Goal: Task Accomplishment & Management: Manage account settings

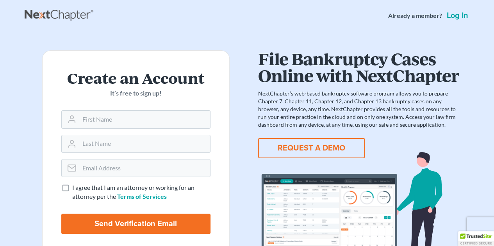
click at [452, 17] on link "Log in" at bounding box center [457, 16] width 25 height 8
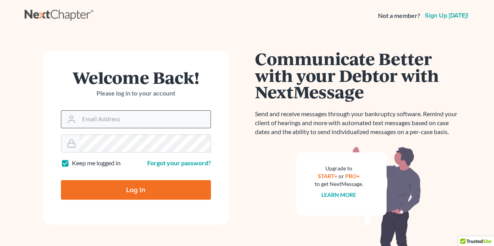
click at [127, 120] on input "Email Address" at bounding box center [145, 119] width 132 height 17
type input "[EMAIL_ADDRESS][DOMAIN_NAME]"
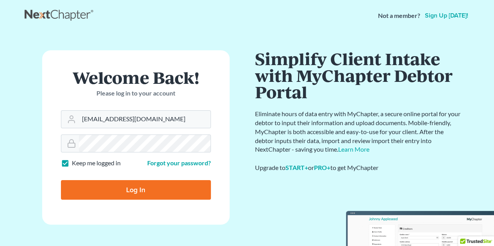
click at [142, 189] on input "Log In" at bounding box center [136, 190] width 150 height 20
type input "Thinking..."
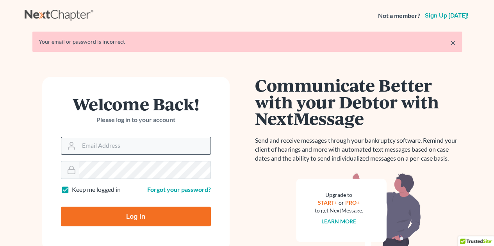
click at [132, 149] on input "Email Address" at bounding box center [145, 145] width 132 height 17
type input "[EMAIL_ADDRESS][DOMAIN_NAME]"
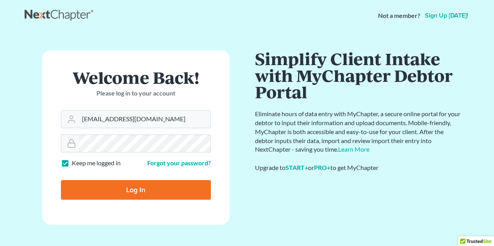
click at [61, 180] on input "Log In" at bounding box center [136, 190] width 150 height 20
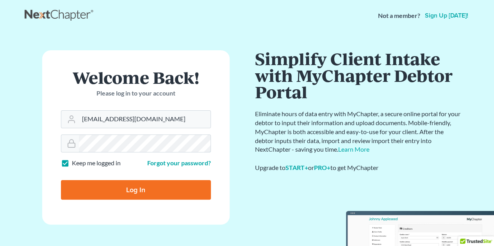
type input "Thinking..."
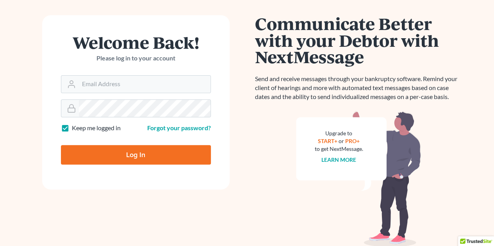
scroll to position [78, 0]
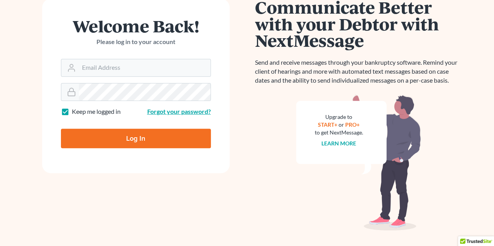
click at [180, 110] on link "Forgot your password?" at bounding box center [179, 111] width 64 height 7
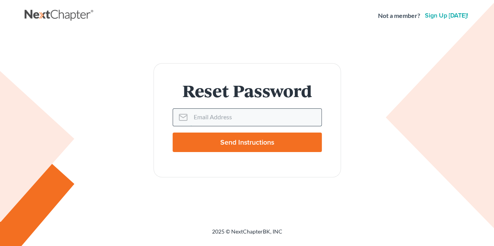
click at [215, 117] on input "Email Address" at bounding box center [256, 117] width 131 height 17
type input "mully24@gmail.com"
click at [173, 133] on input "Send Instructions" at bounding box center [247, 143] width 149 height 20
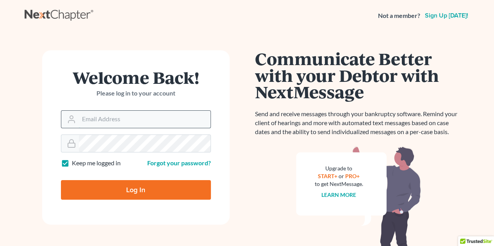
click at [196, 122] on input "Email Address" at bounding box center [145, 119] width 132 height 17
type input "mully24@gmail.com"
click at [61, 180] on input "Log In" at bounding box center [136, 190] width 150 height 20
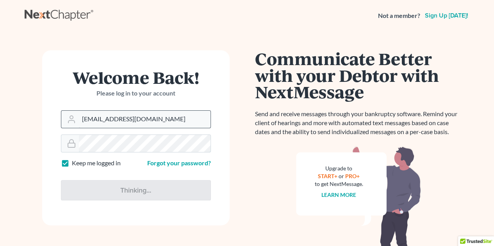
type input "Thinking..."
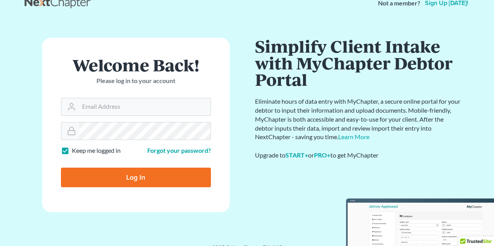
scroll to position [24, 0]
